Goal: Task Accomplishment & Management: Manage account settings

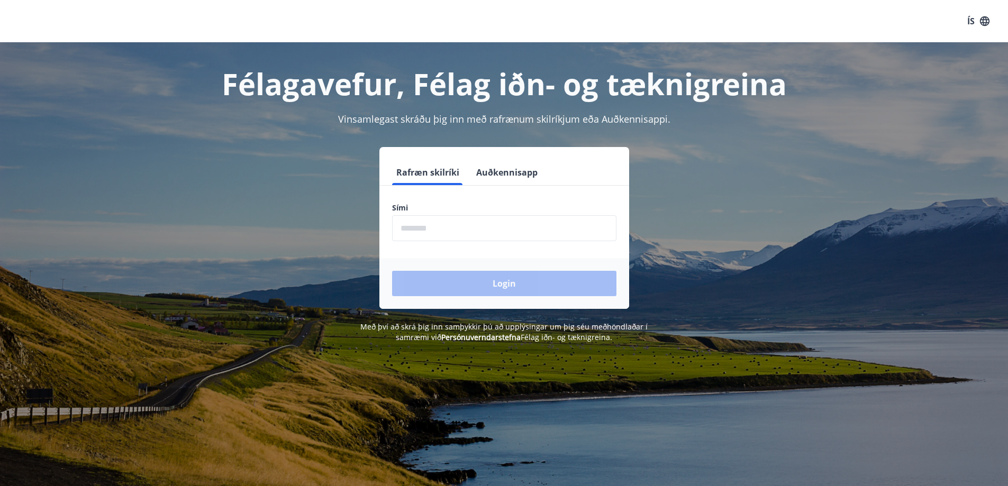
click at [518, 180] on button "Auðkennisapp" at bounding box center [507, 172] width 70 height 25
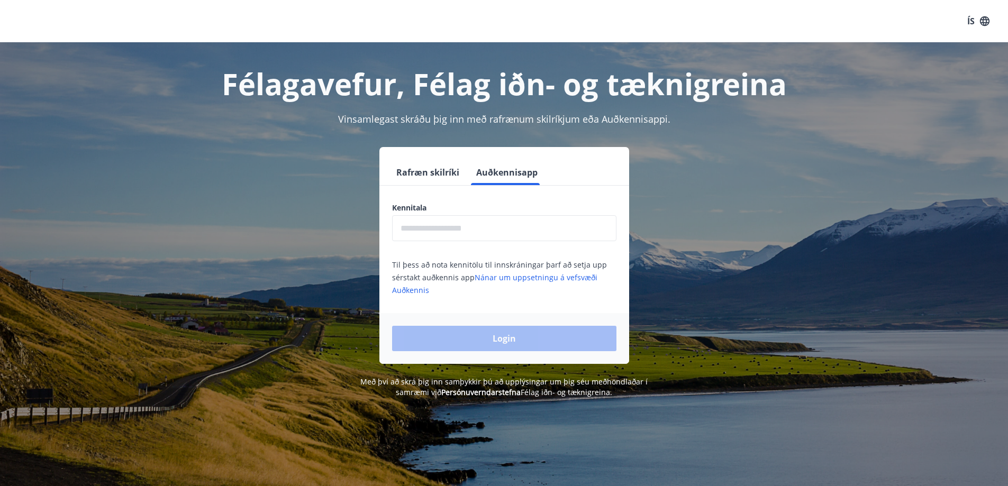
click at [504, 222] on input "text" at bounding box center [504, 228] width 224 height 26
type input "**********"
click at [506, 328] on button "Login" at bounding box center [504, 338] width 224 height 25
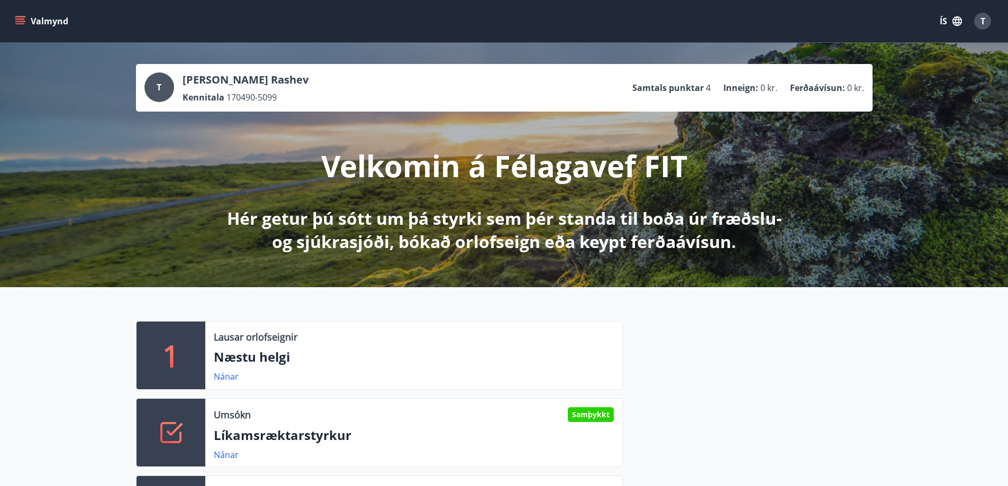
click at [960, 23] on icon "button" at bounding box center [957, 21] width 12 height 12
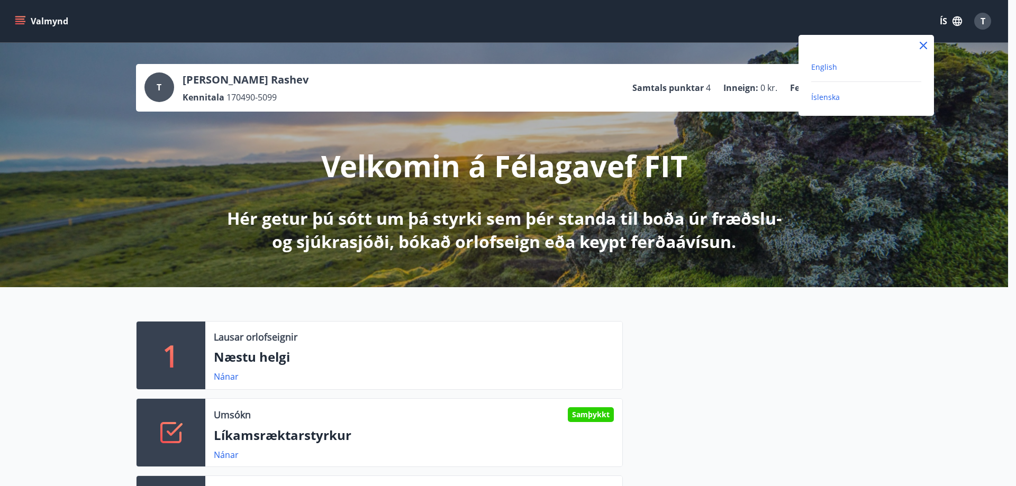
click at [831, 63] on span "English" at bounding box center [824, 67] width 26 height 10
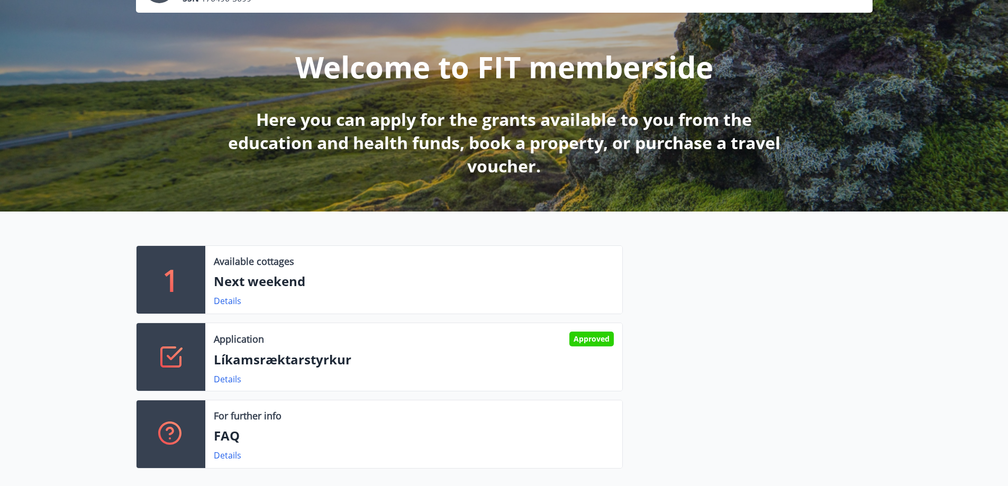
scroll to position [212, 0]
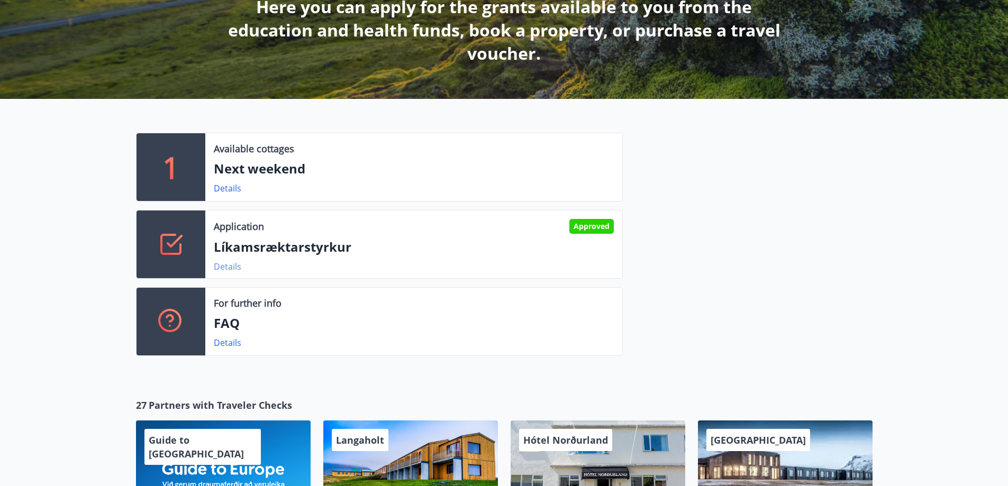
click at [235, 269] on link "Details" at bounding box center [228, 267] width 28 height 12
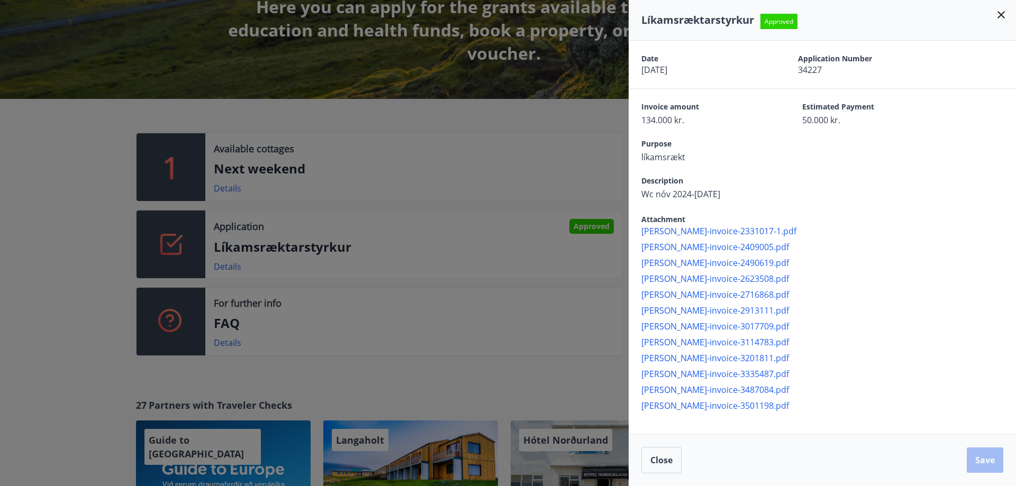
click at [1006, 17] on icon at bounding box center [1001, 14] width 13 height 13
